Goal: Task Accomplishment & Management: Manage account settings

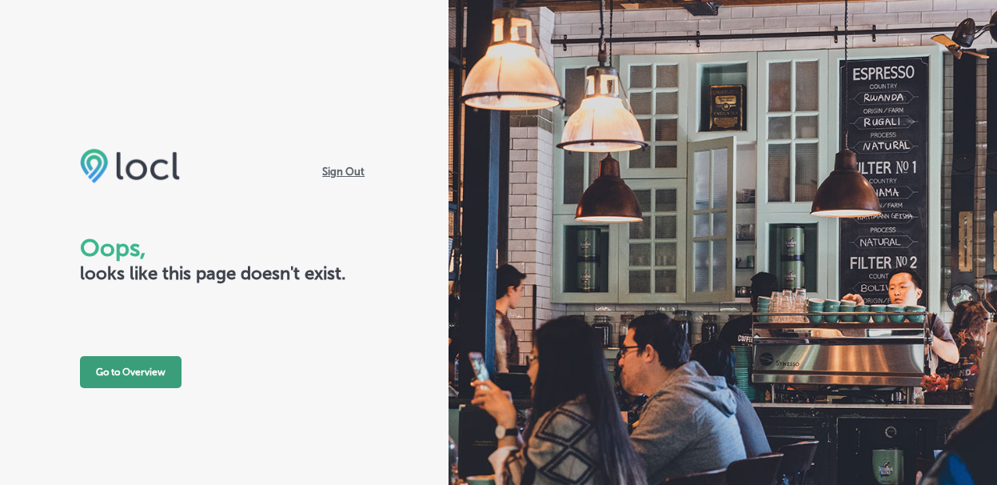
click at [126, 365] on button "Go to Overview" at bounding box center [131, 372] width 102 height 32
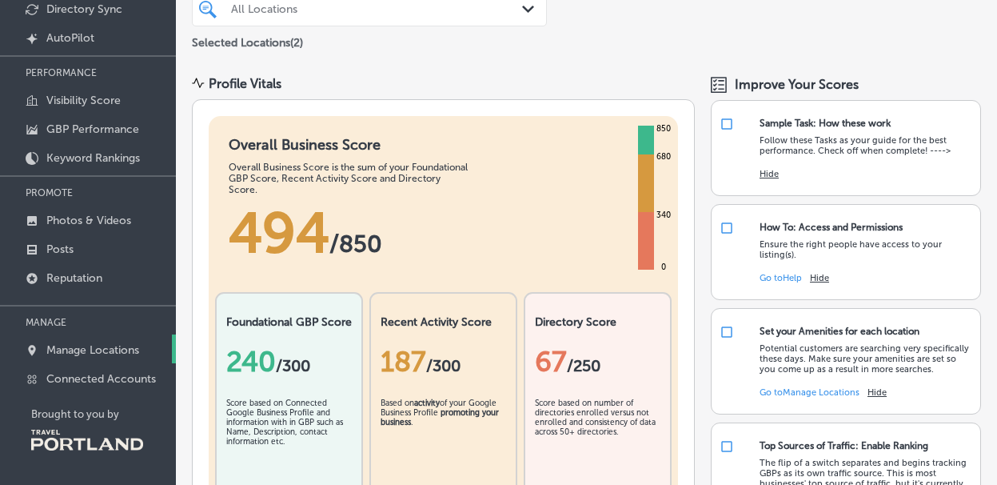
scroll to position [136, 0]
click at [116, 356] on link "Manage Locations" at bounding box center [88, 348] width 176 height 29
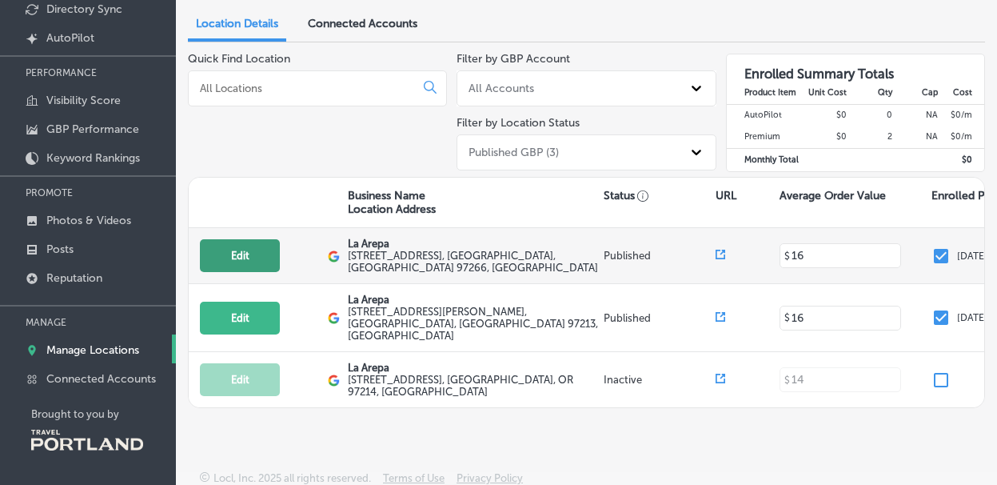
click at [221, 261] on button "Edit" at bounding box center [240, 255] width 80 height 33
select select "US"
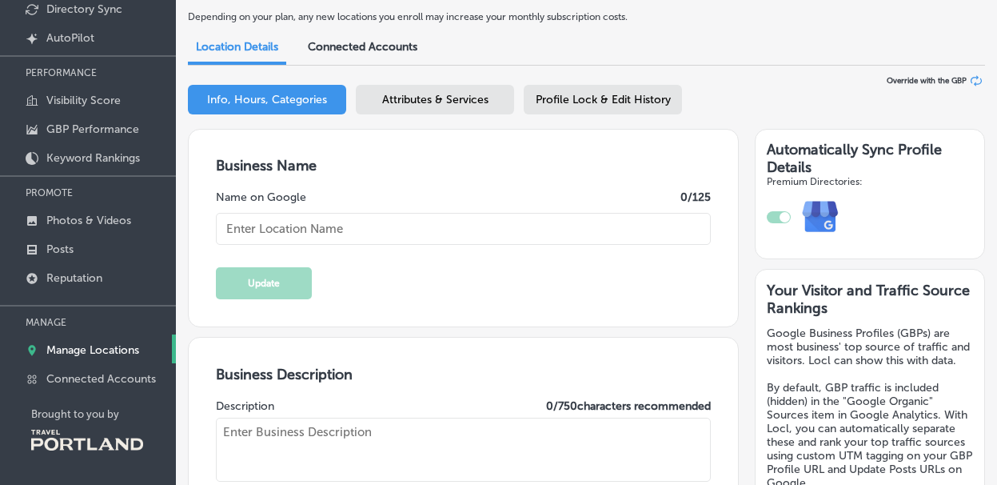
type input "La Arepa"
type textarea "We ARE Venezuelan food"
type input "[EMAIL_ADDRESS][DOMAIN_NAME]"
type input "[URL][DOMAIN_NAME]"
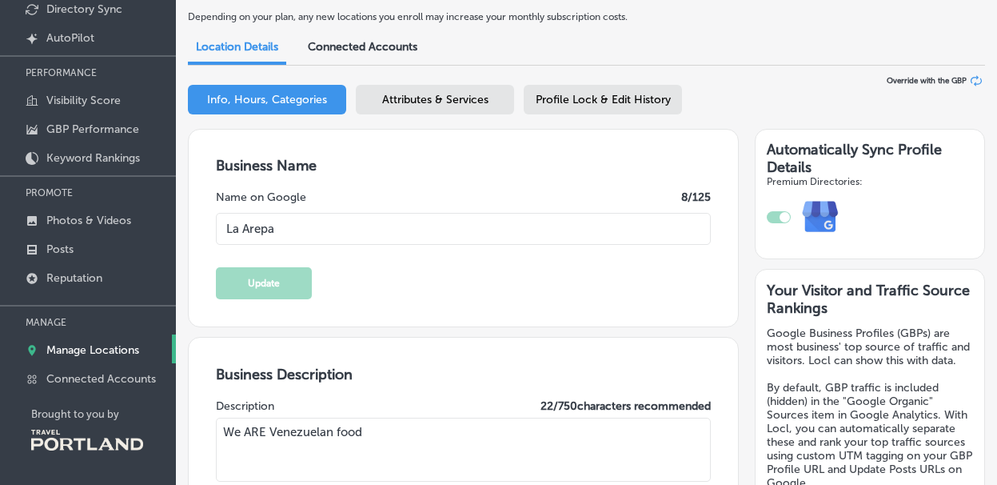
type input "[STREET_ADDRESS]"
type input "[GEOGRAPHIC_DATA]"
type input "97266"
type input "US"
type input "[URL][DOMAIN_NAME]"
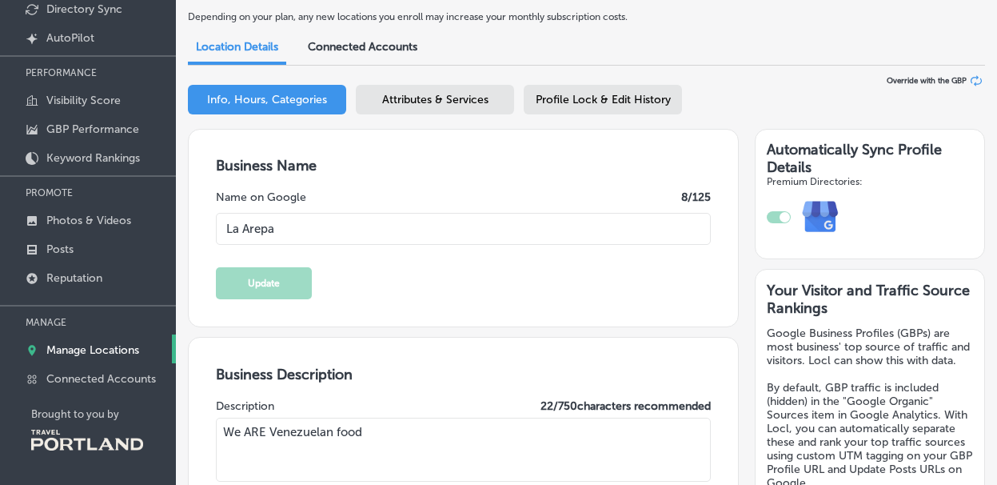
type input "[PHONE_NUMBER]"
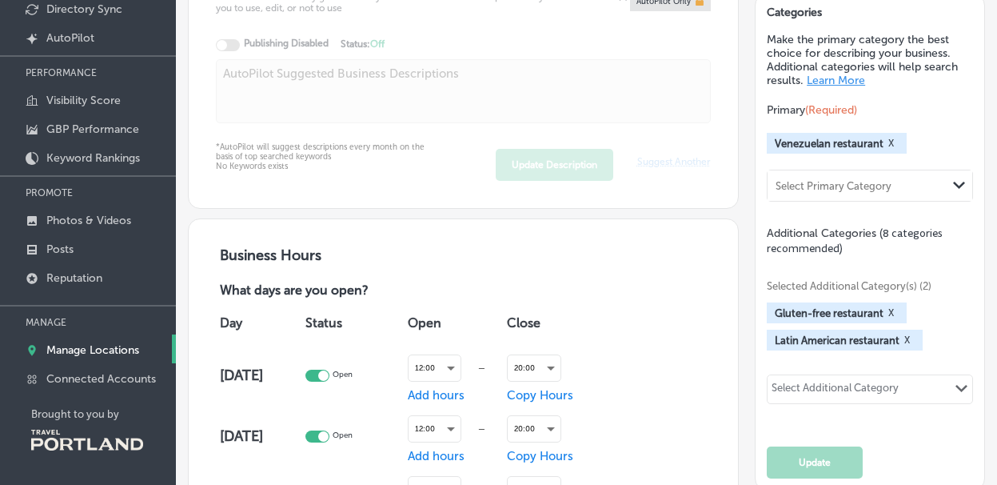
checkbox input "true"
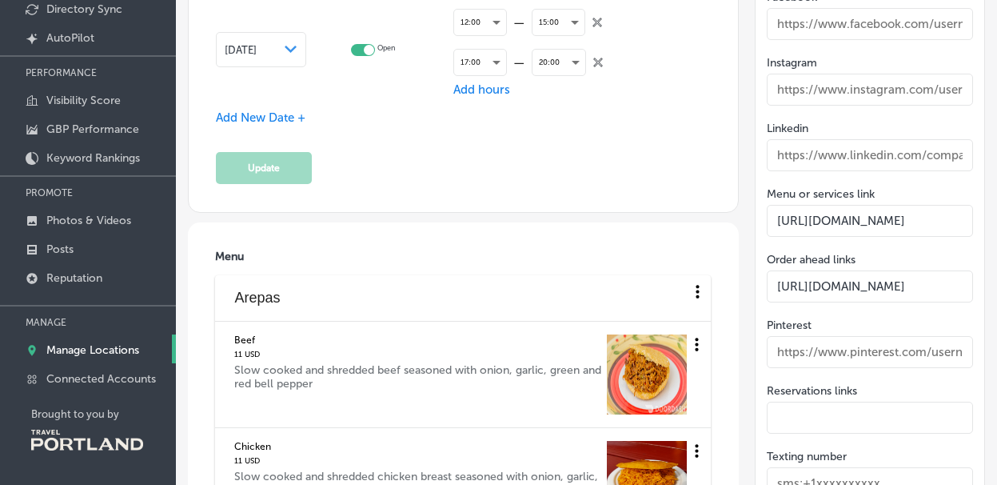
scroll to position [2116, 0]
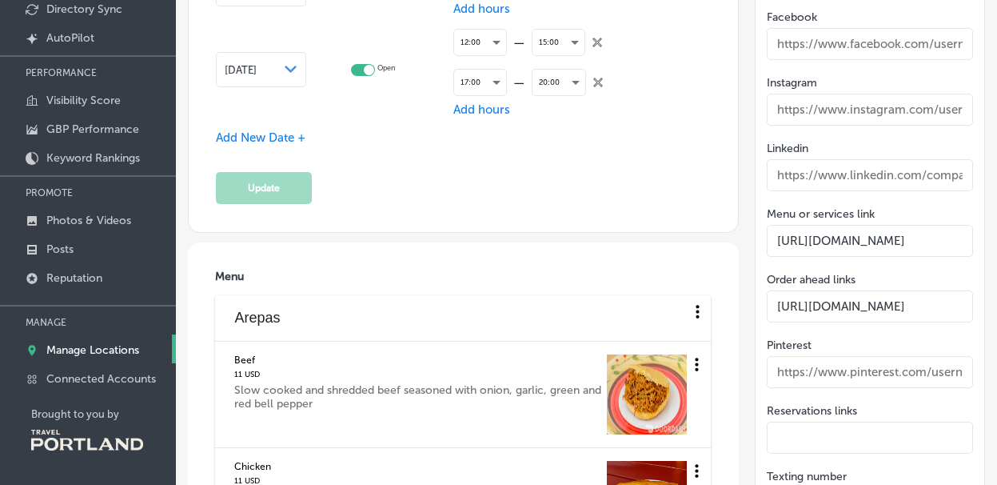
click at [238, 143] on span "Add New Date +" at bounding box center [261, 137] width 90 height 14
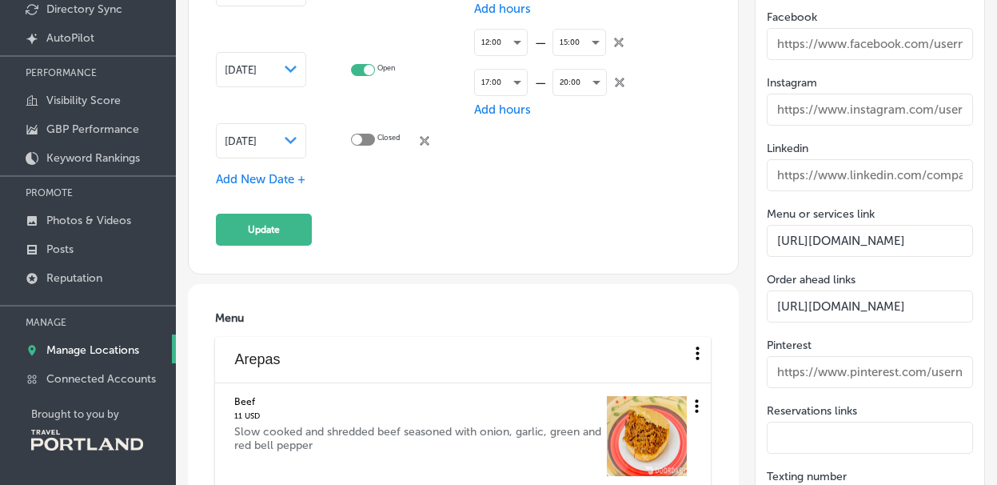
click at [364, 145] on div at bounding box center [363, 140] width 24 height 12
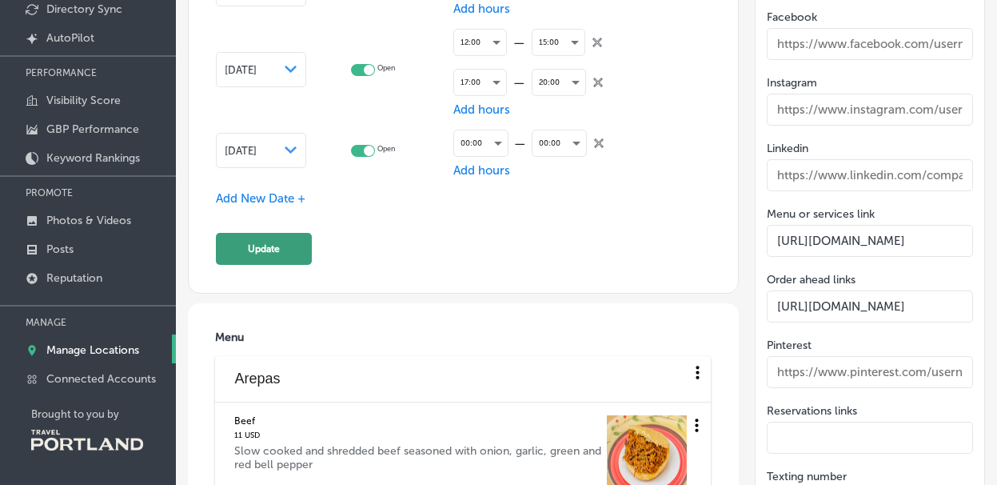
click at [263, 253] on button "Update" at bounding box center [264, 249] width 96 height 32
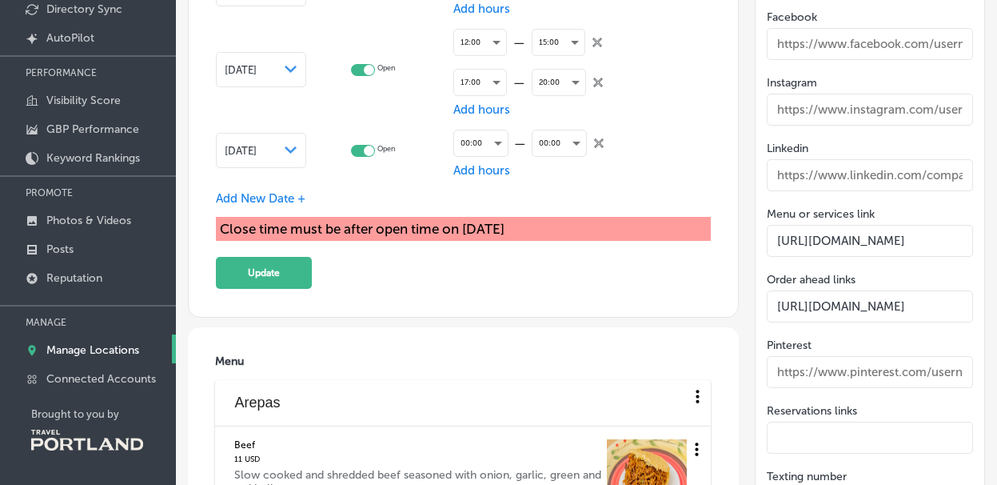
click at [353, 150] on div at bounding box center [363, 151] width 24 height 12
checkbox input "false"
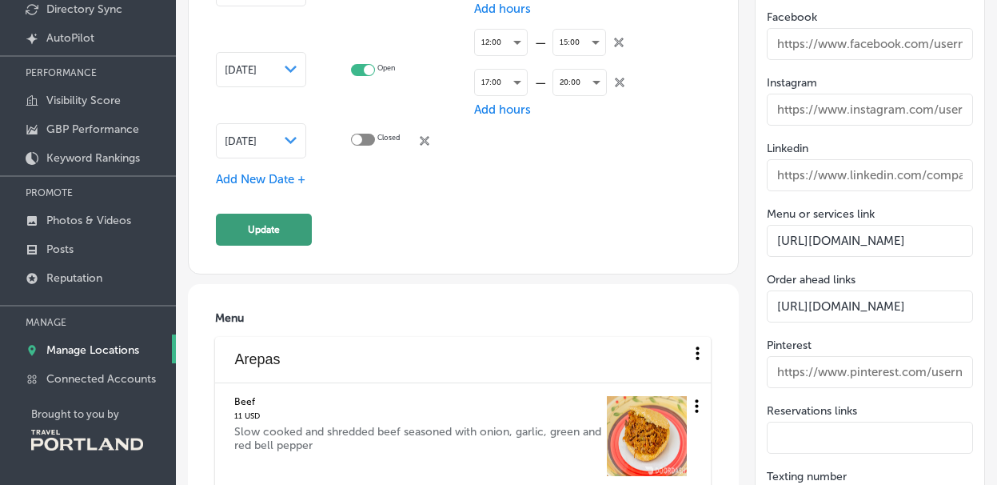
click at [275, 222] on button "Update" at bounding box center [264, 229] width 96 height 32
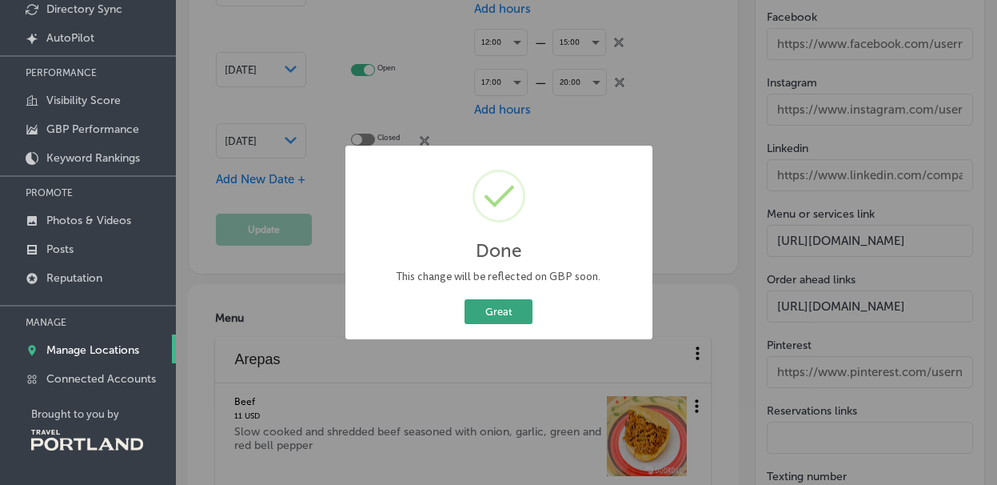
click at [485, 319] on button "Great" at bounding box center [499, 311] width 68 height 25
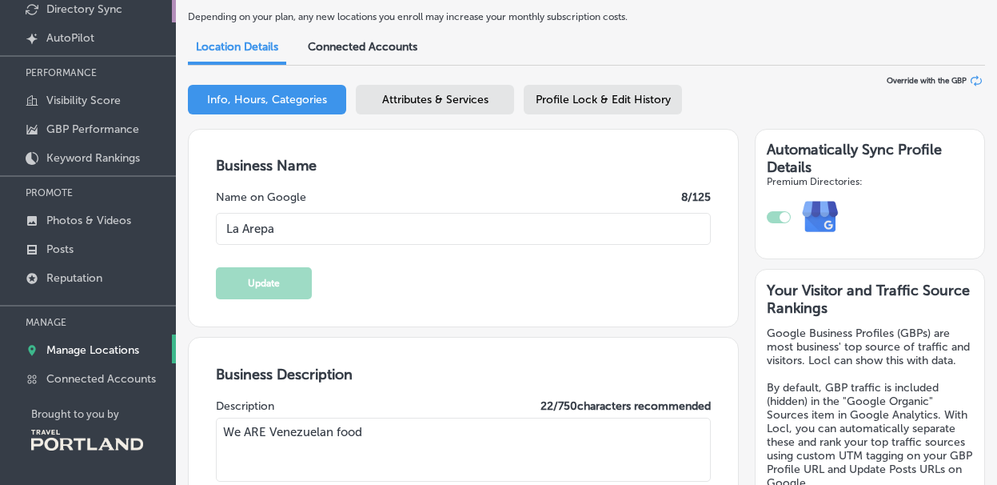
scroll to position [0, 0]
click at [76, 346] on p "Manage Locations" at bounding box center [92, 350] width 93 height 14
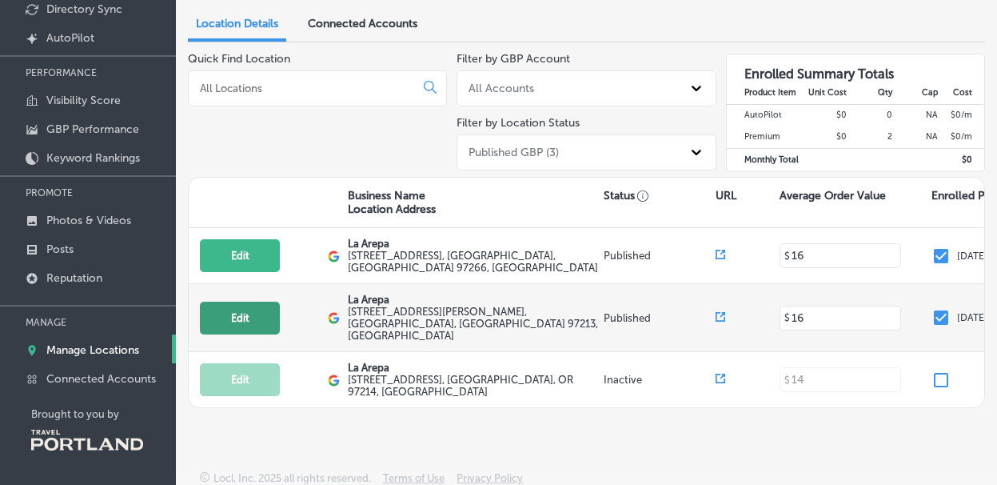
click at [228, 320] on button "Edit" at bounding box center [240, 317] width 80 height 33
select select "US"
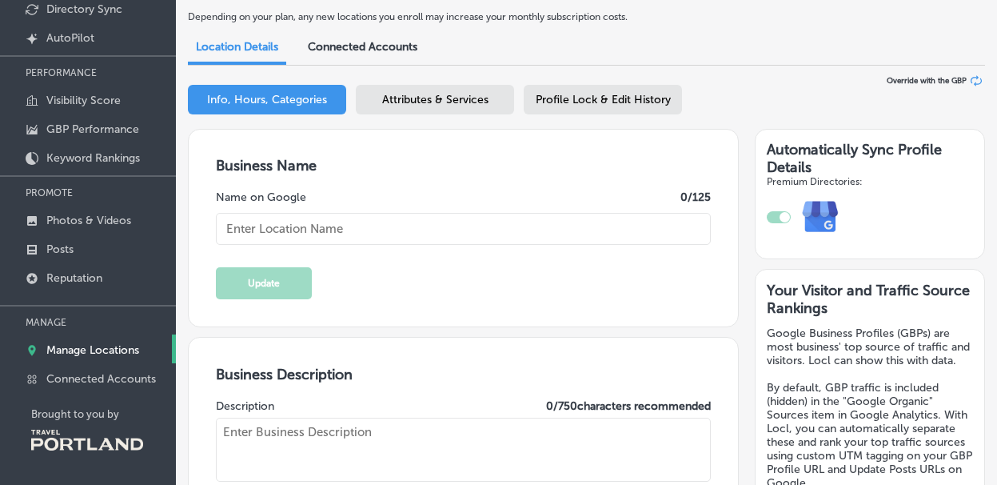
type input "La Arepa"
type textarea "We ARE Venezuelan food, is like home-made food with traditional recipes"
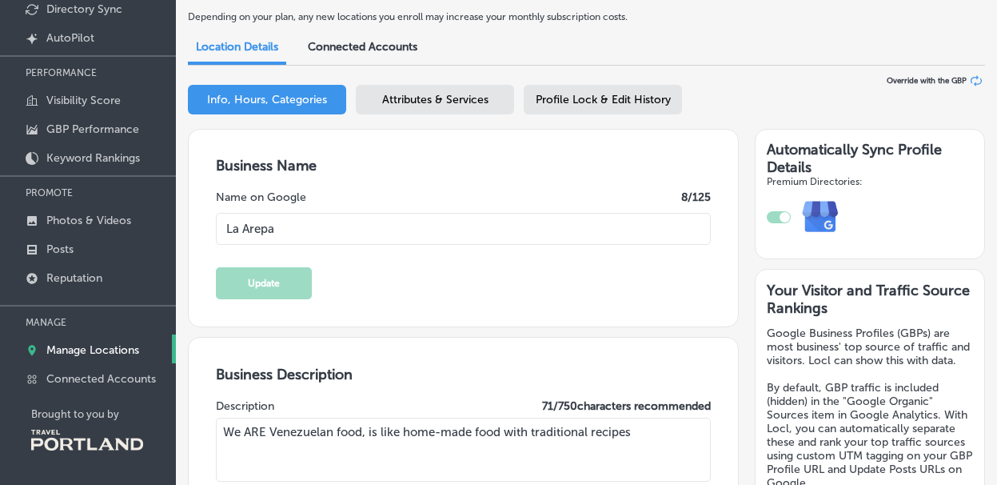
type input "[EMAIL_ADDRESS][DOMAIN_NAME]"
type input "[URL][DOMAIN_NAME]"
type input "[STREET_ADDRESS][PERSON_NAME]"
type input "[GEOGRAPHIC_DATA]"
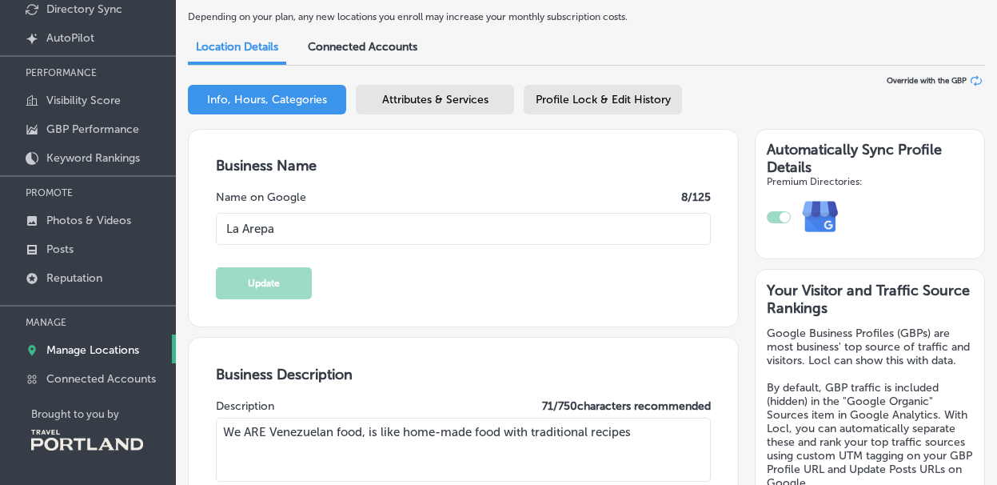
type input "97213"
type input "US"
type input "[URL][DOMAIN_NAME]"
type input "[PHONE_NUMBER]"
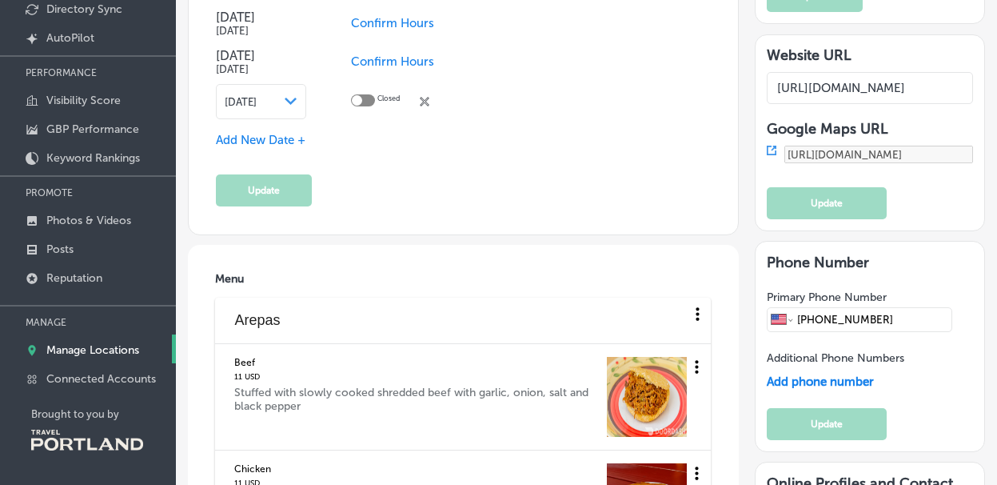
scroll to position [1626, 0]
click at [269, 141] on span "Add New Date +" at bounding box center [261, 141] width 90 height 14
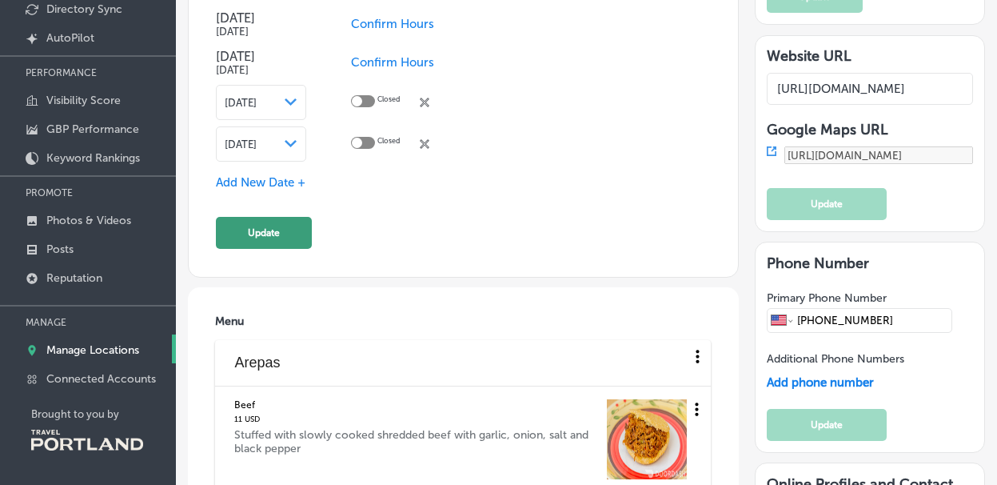
click at [260, 248] on button "Update" at bounding box center [264, 233] width 96 height 32
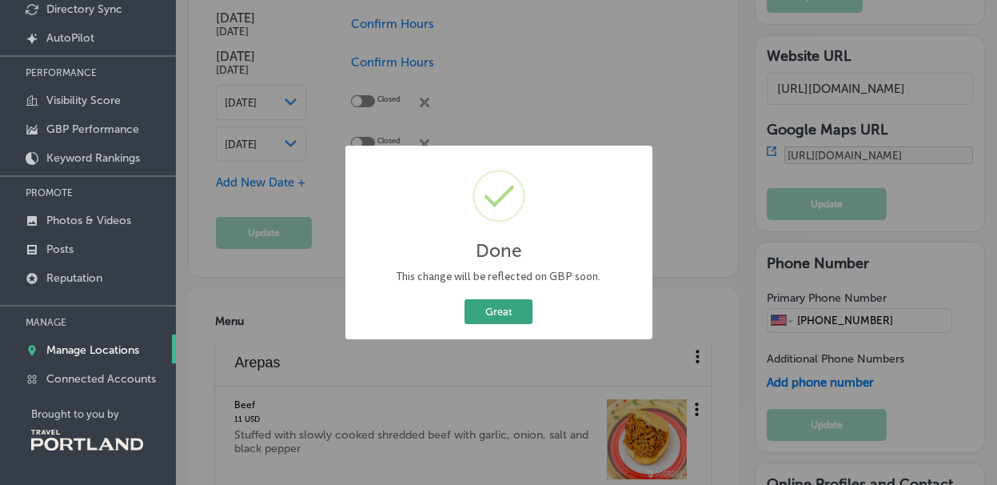
click at [488, 306] on button "Great" at bounding box center [499, 311] width 68 height 25
